Goal: Information Seeking & Learning: Find specific fact

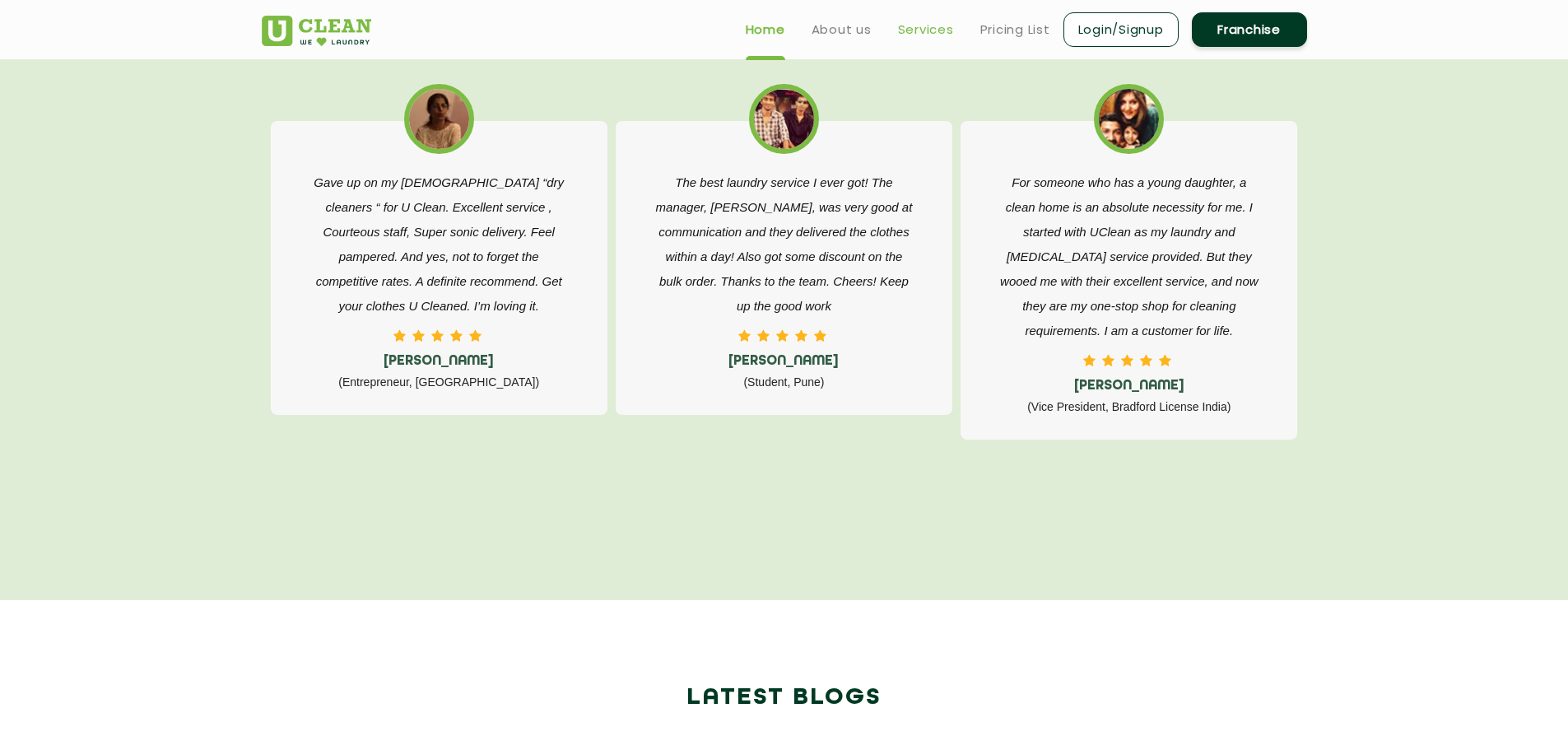
scroll to position [2716, 0]
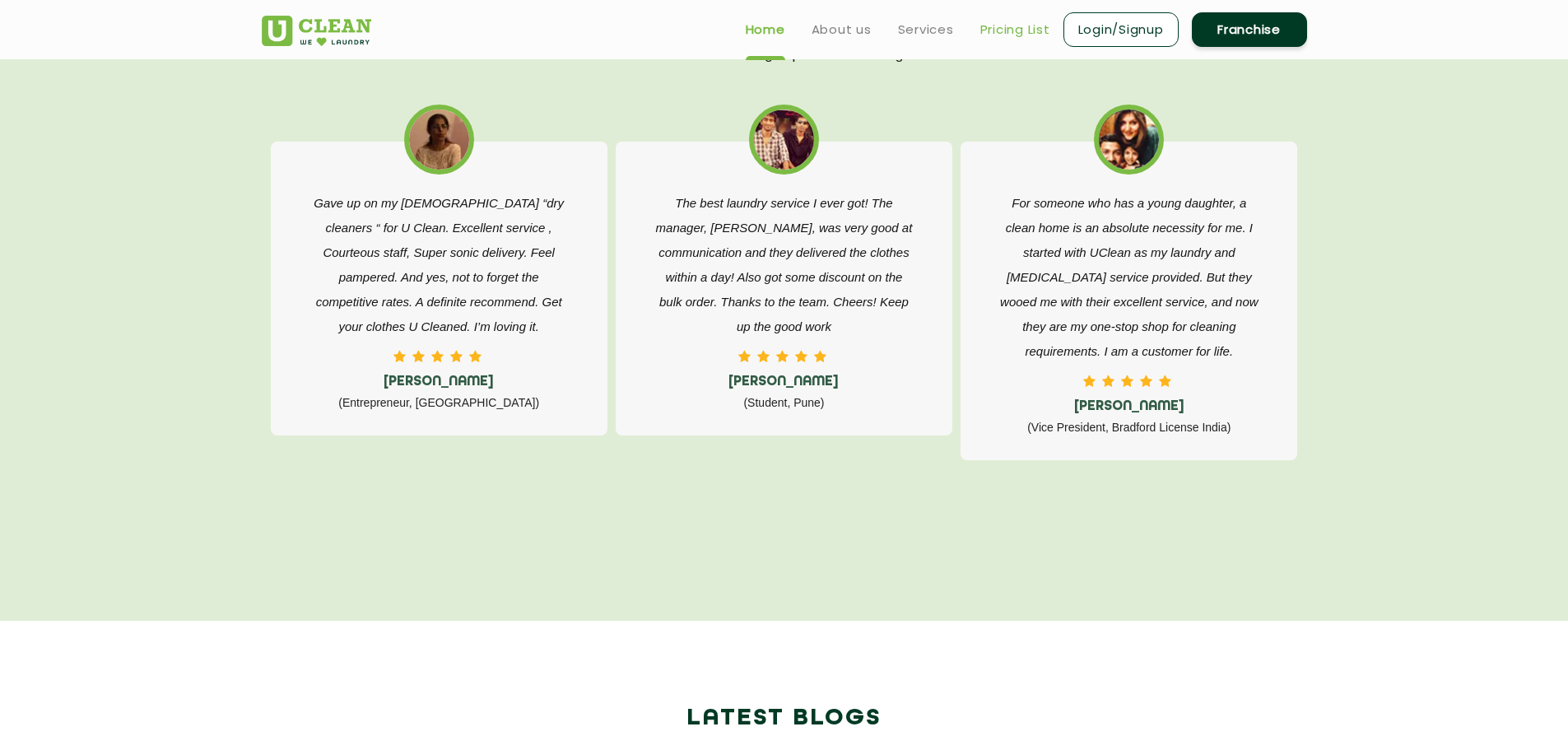
click at [1021, 32] on link "Pricing List" at bounding box center [1015, 29] width 70 height 20
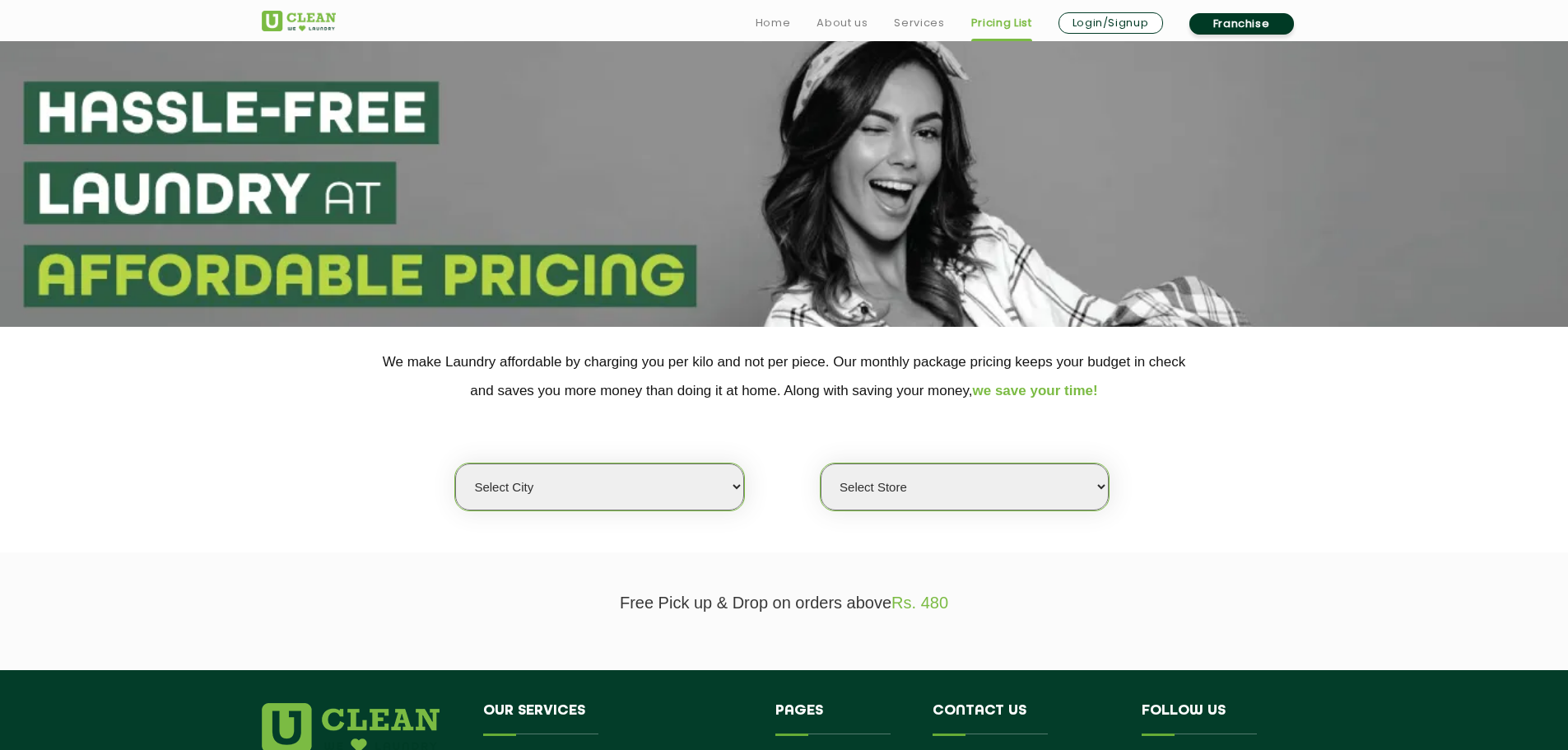
scroll to position [164, 0]
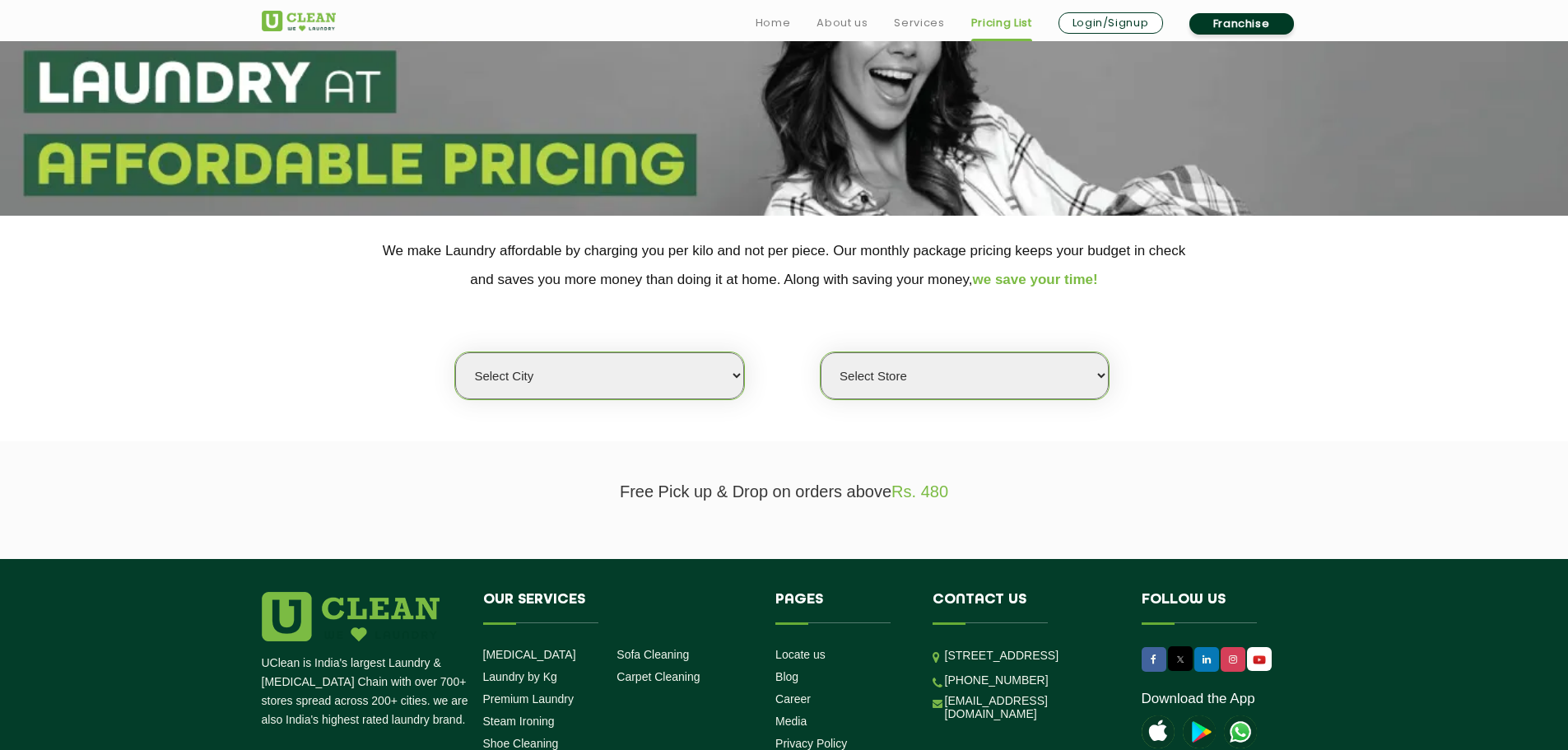
click at [730, 340] on div "Select city [GEOGRAPHIC_DATA] [GEOGRAPHIC_DATA] [GEOGRAPHIC_DATA] [GEOGRAPHIC_D…" at bounding box center [784, 347] width 1070 height 106
click at [714, 372] on select "Select city [GEOGRAPHIC_DATA] [GEOGRAPHIC_DATA] [GEOGRAPHIC_DATA] [GEOGRAPHIC_D…" at bounding box center [599, 375] width 288 height 47
select select "6"
click at [455, 352] on select "Select city [GEOGRAPHIC_DATA] [GEOGRAPHIC_DATA] [GEOGRAPHIC_DATA] [GEOGRAPHIC_D…" at bounding box center [599, 375] width 288 height 47
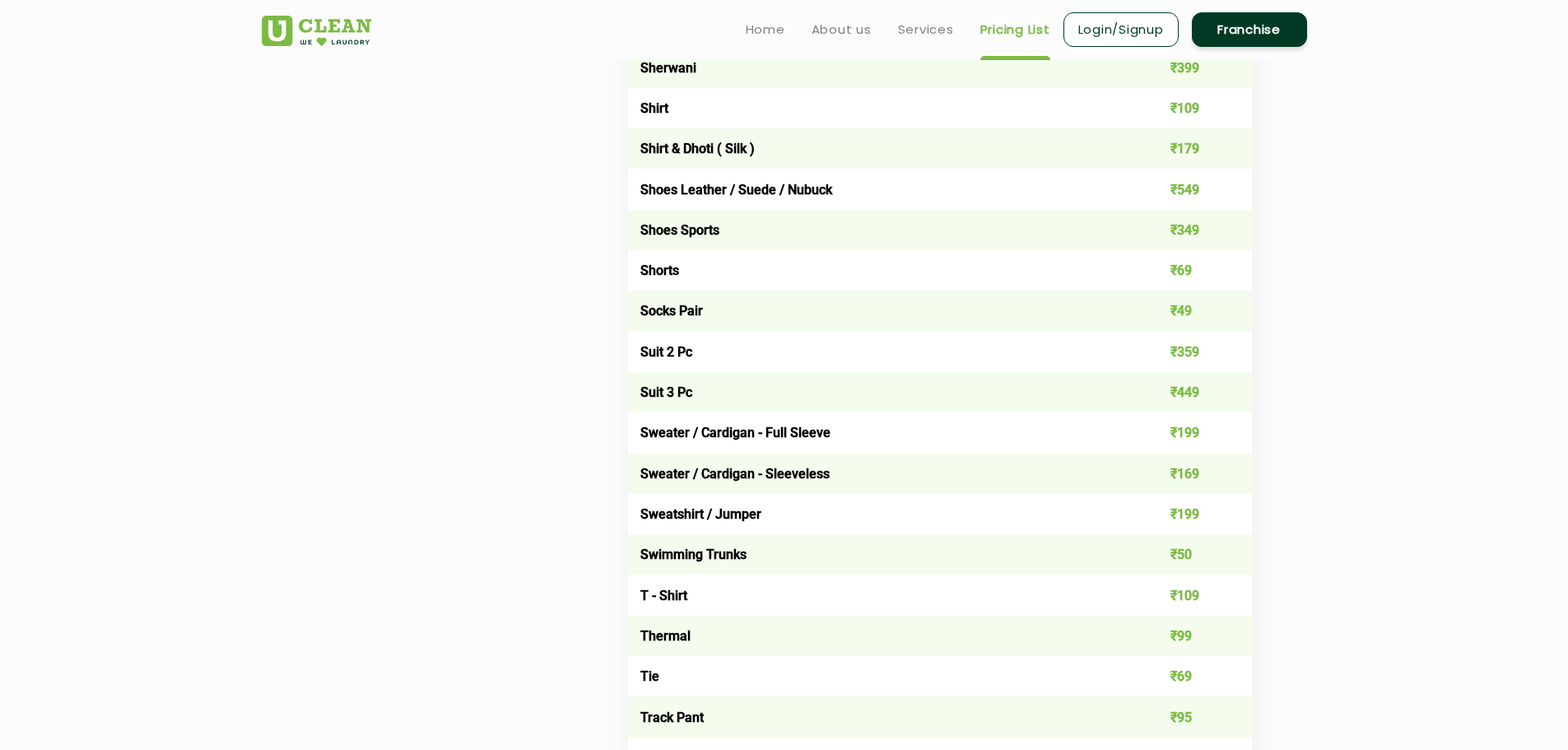
scroll to position [2387, 0]
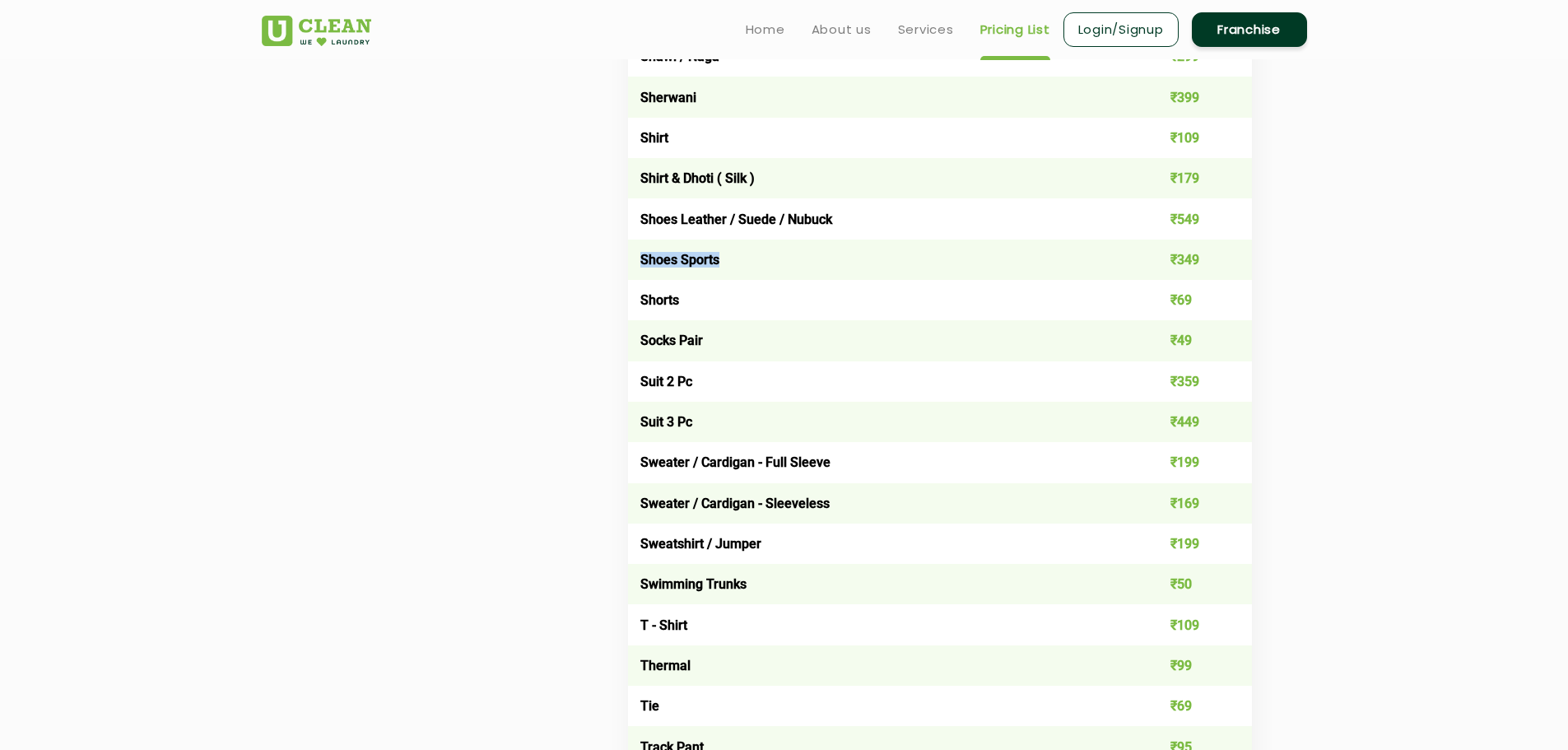
drag, startPoint x: 638, startPoint y: 260, endPoint x: 726, endPoint y: 262, distance: 88.0
click at [726, 262] on td "Shoes Sports" at bounding box center [878, 260] width 499 height 40
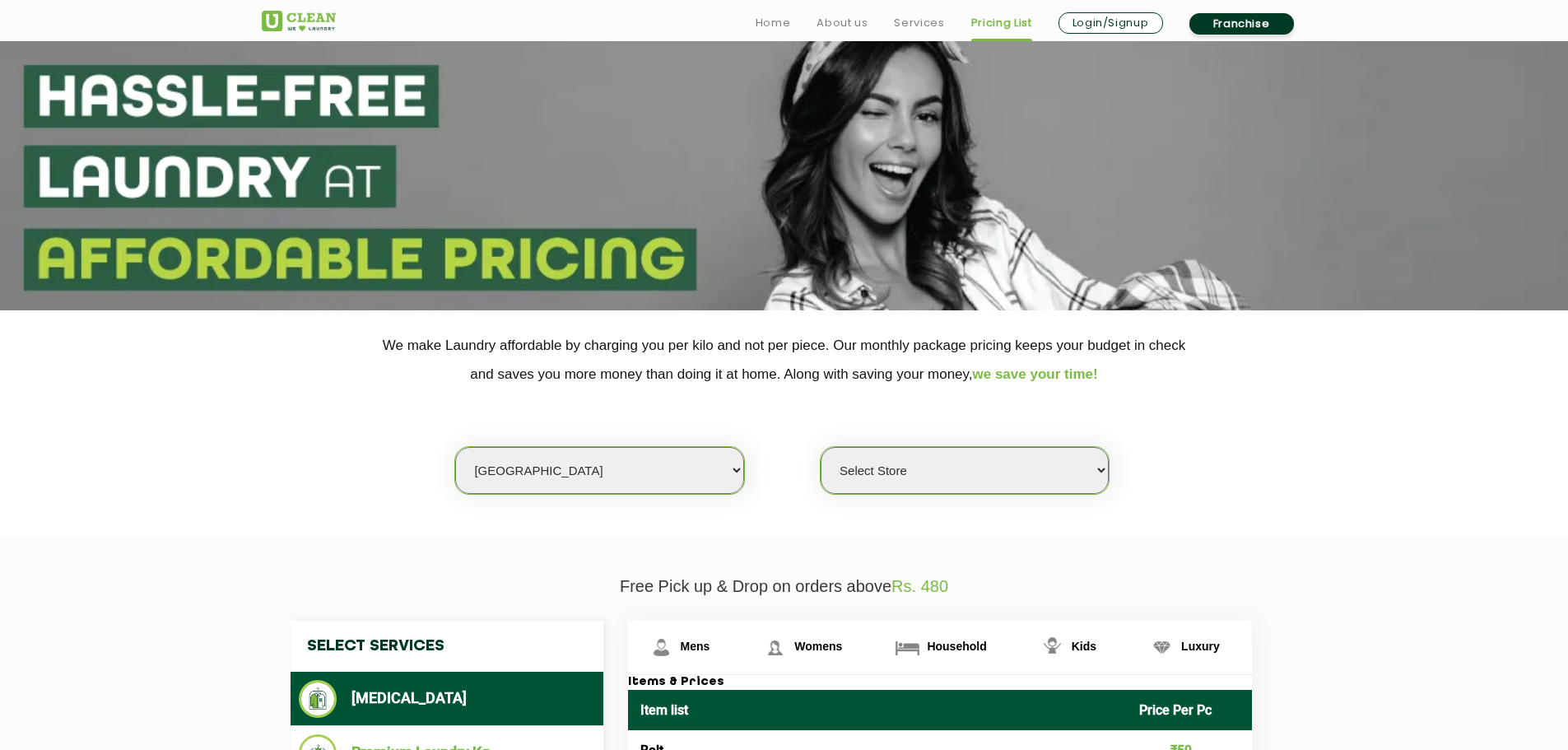
scroll to position [164, 0]
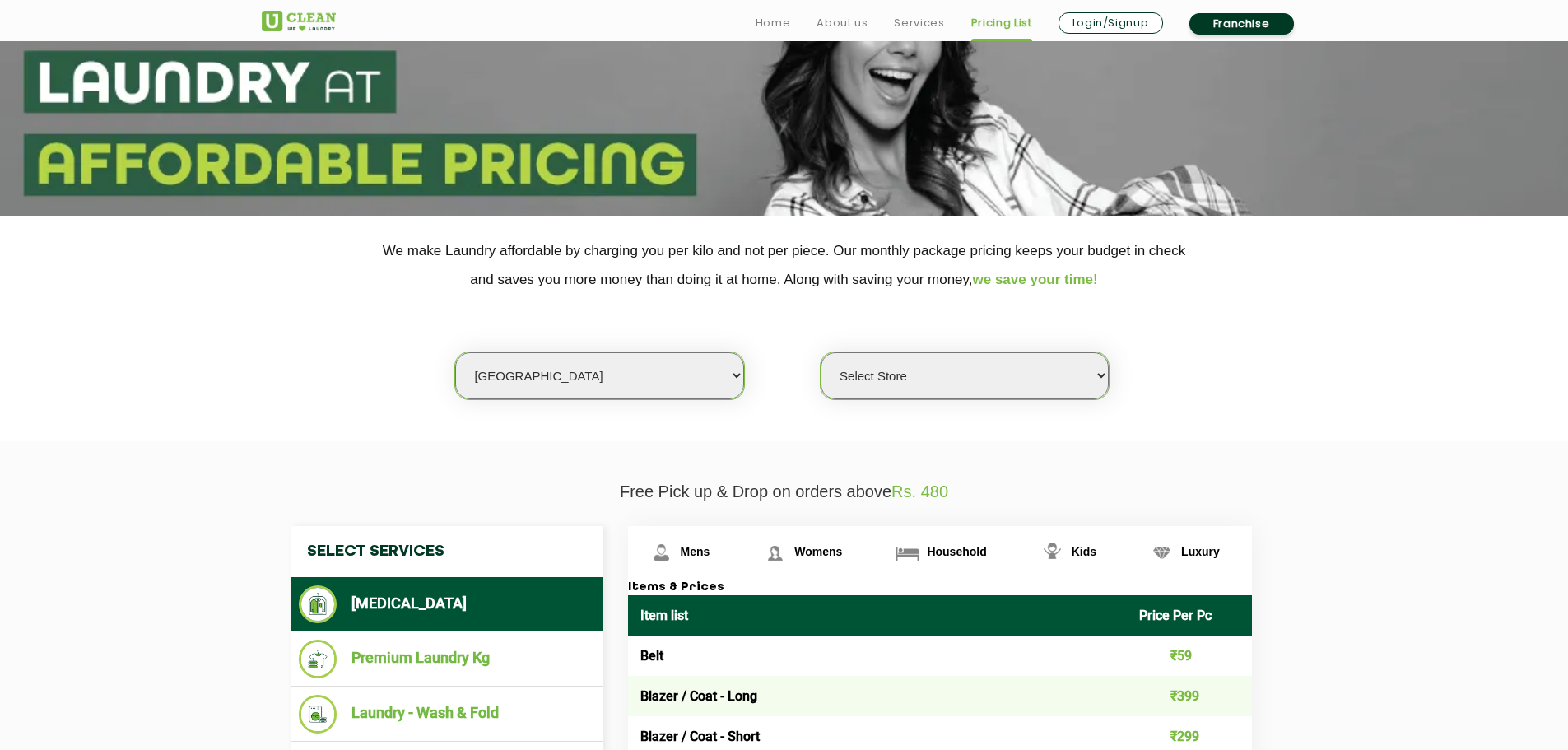
click at [886, 380] on select "Select Store [GEOGRAPHIC_DATA] [GEOGRAPHIC_DATA] UClean KR [GEOGRAPHIC_DATA] [G…" at bounding box center [964, 375] width 288 height 47
select select "413"
click at [821, 352] on select "Select Store [GEOGRAPHIC_DATA] [GEOGRAPHIC_DATA] UClean KR [GEOGRAPHIC_DATA] [G…" at bounding box center [964, 375] width 288 height 47
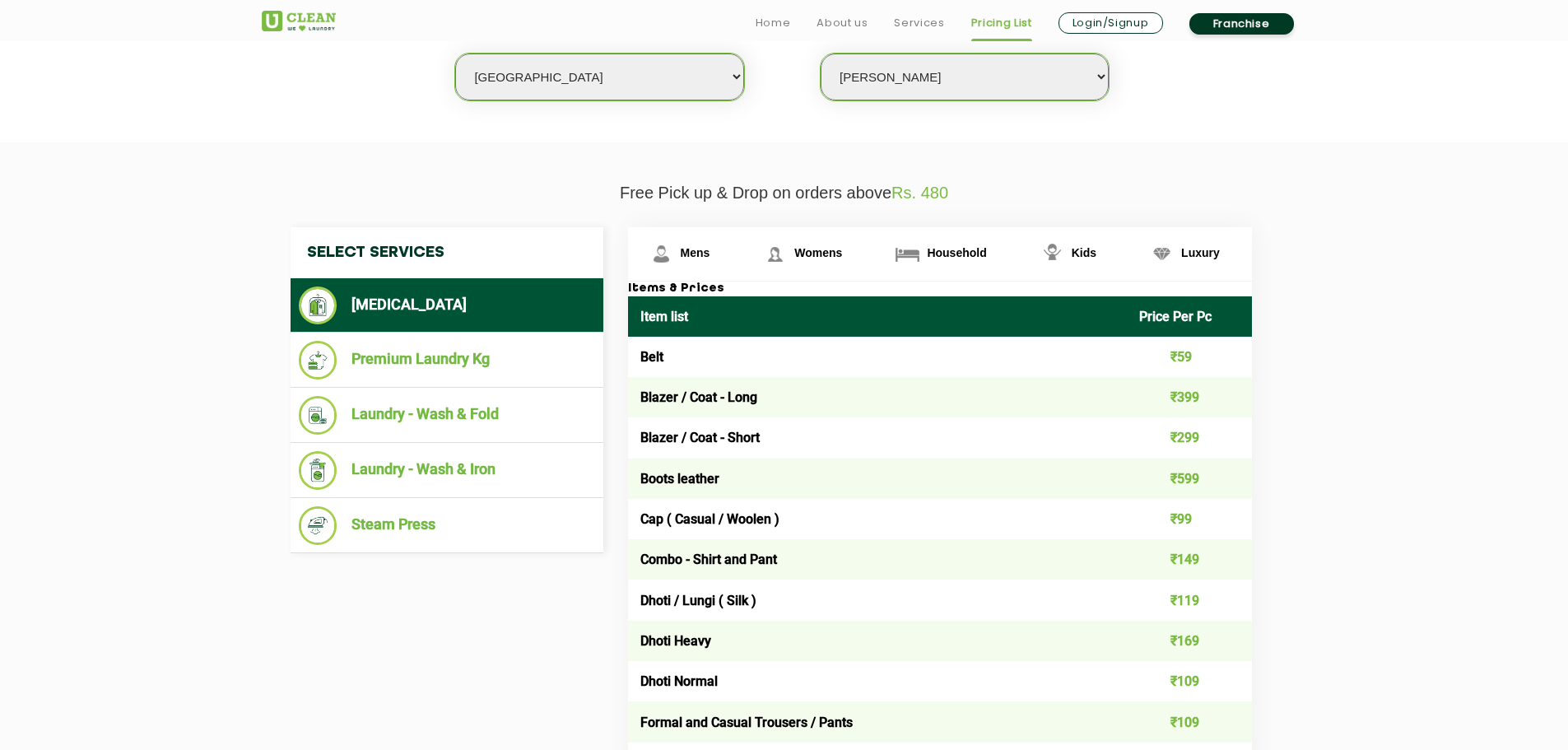
scroll to position [576, 0]
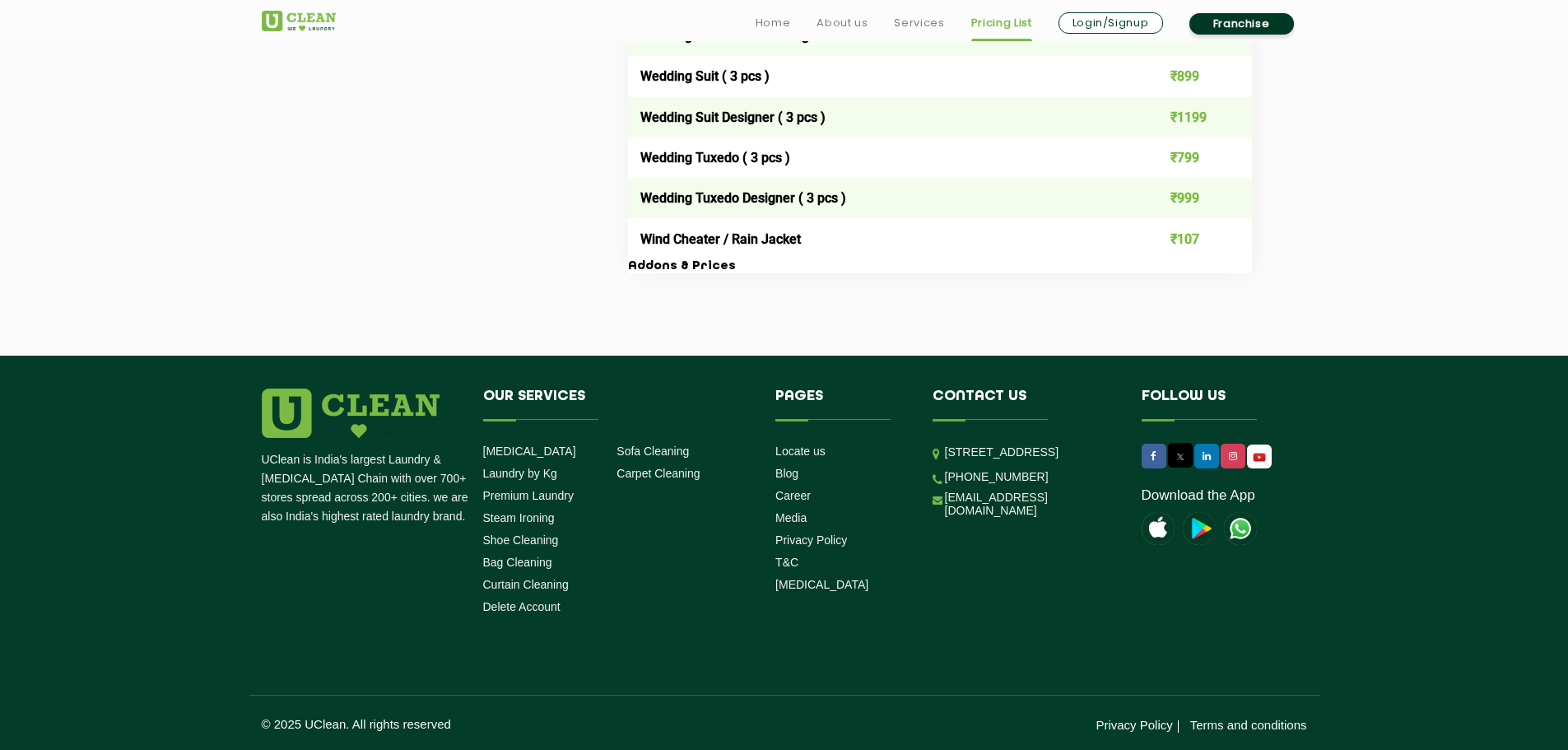
scroll to position [2230, 0]
